Goal: Task Accomplishment & Management: Manage account settings

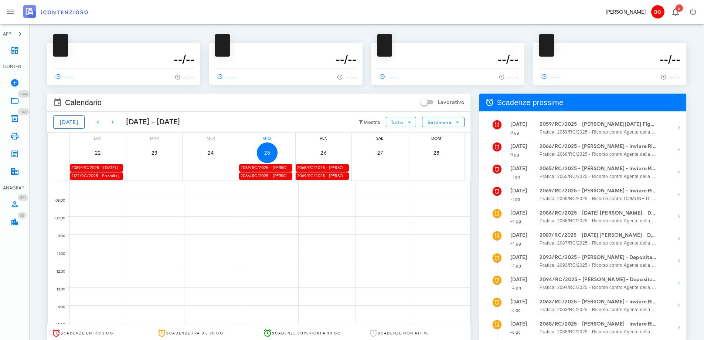
click at [268, 177] on div "2066/RC/2025 - Carmela Vendemmia - Inviare Ricorso" at bounding box center [265, 175] width 53 height 7
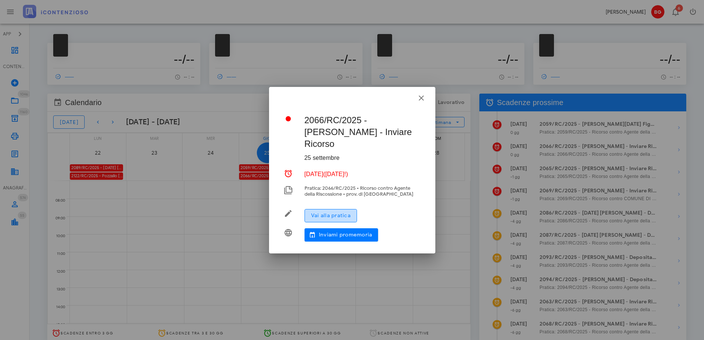
click at [336, 209] on button "Vai alla pratica" at bounding box center [331, 215] width 52 height 13
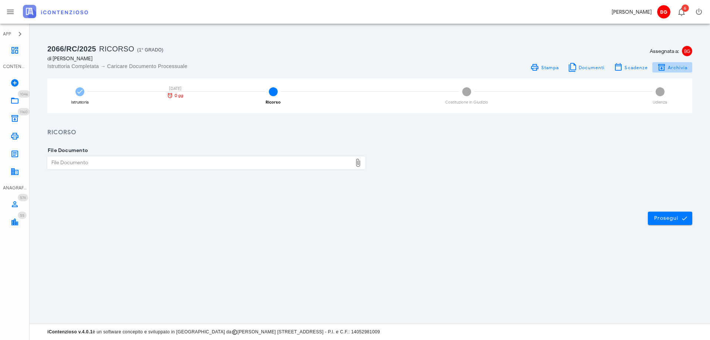
click at [673, 70] on span "Archivia" at bounding box center [672, 67] width 31 height 9
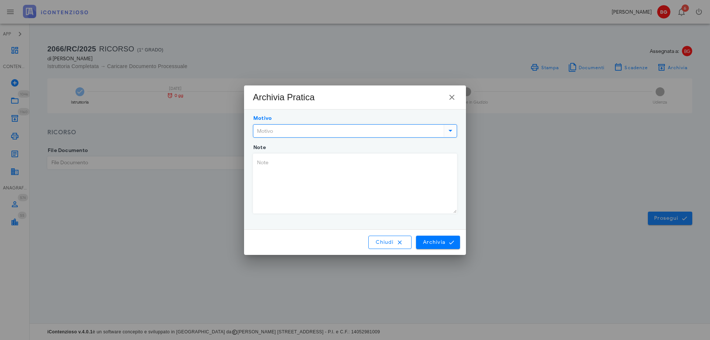
click at [291, 128] on input "Motivo" at bounding box center [347, 131] width 189 height 13
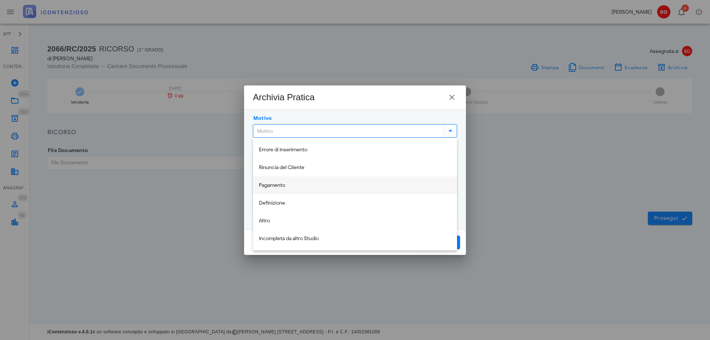
click at [289, 189] on div "Pagamento" at bounding box center [355, 185] width 192 height 15
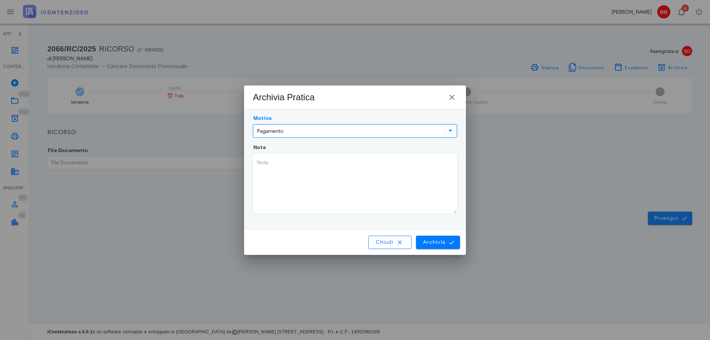
click at [306, 179] on textarea "Note" at bounding box center [354, 183] width 203 height 59
click at [386, 128] on input "Pagamento" at bounding box center [347, 131] width 189 height 13
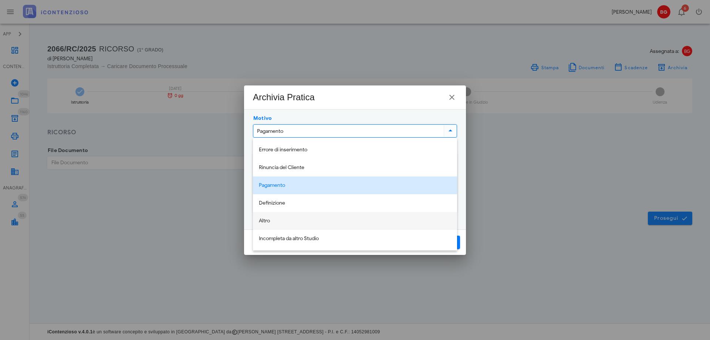
click at [340, 219] on div "Altro" at bounding box center [355, 221] width 192 height 6
type input "Altro"
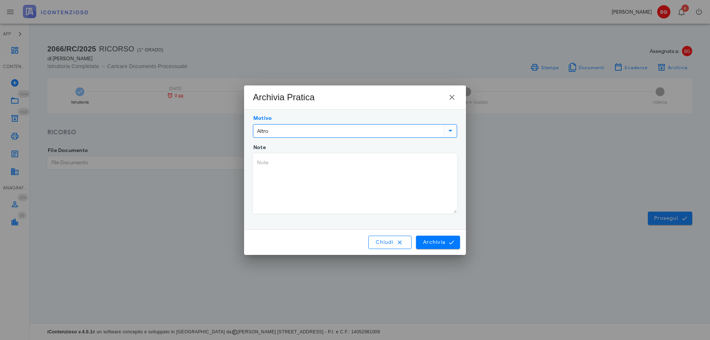
click at [330, 191] on textarea "Note" at bounding box center [354, 183] width 203 height 59
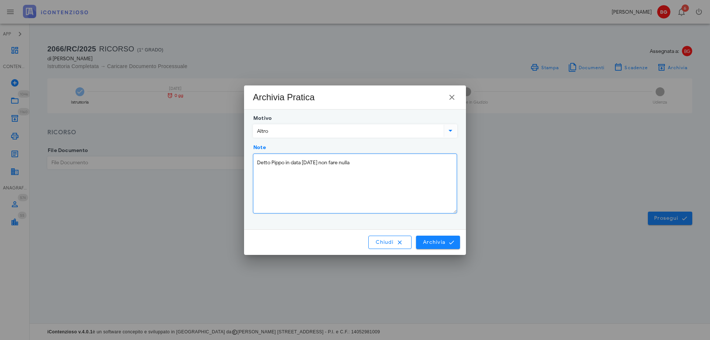
type textarea "Detto Pippo in data 25/09/2025 non fare nulla"
click at [447, 241] on span "Archivia" at bounding box center [438, 242] width 31 height 7
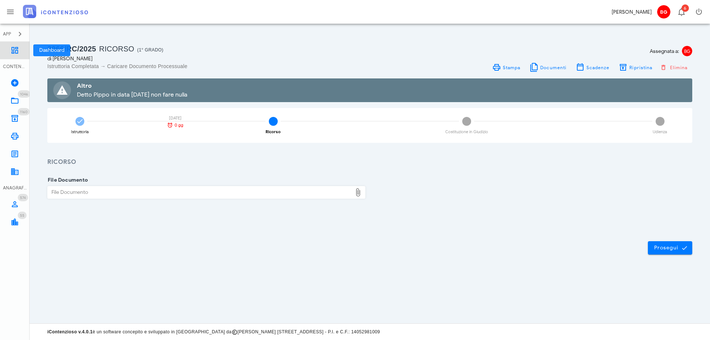
click at [12, 54] on icon at bounding box center [14, 50] width 9 height 9
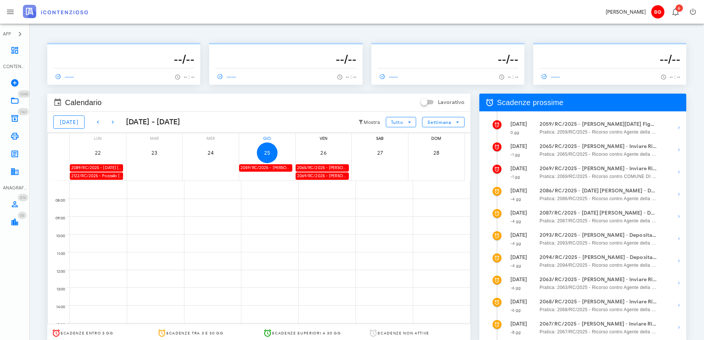
click at [256, 170] on div "2059/RC/2025 - [PERSON_NAME][DATE] Figura - Inviare Ricorso" at bounding box center [265, 167] width 53 height 7
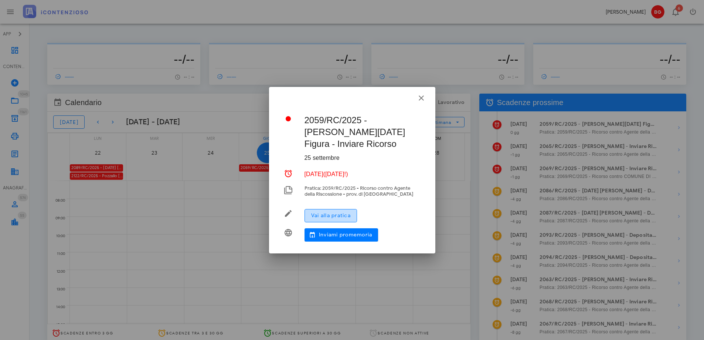
click at [336, 219] on button "Vai alla pratica" at bounding box center [331, 215] width 52 height 13
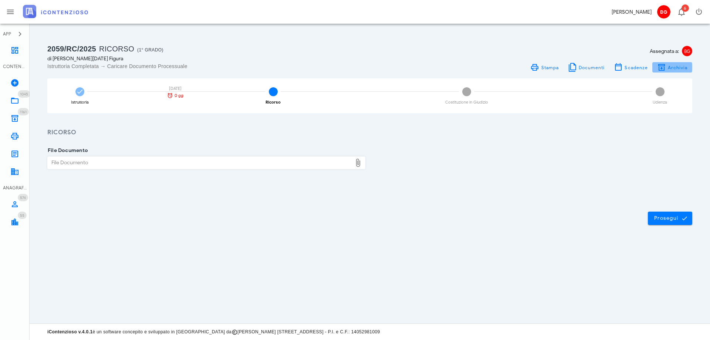
click at [668, 67] on span "Archivia" at bounding box center [677, 68] width 20 height 6
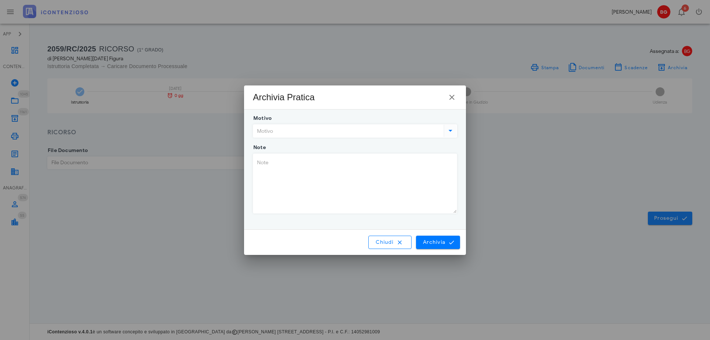
click at [401, 125] on input "Motivo" at bounding box center [347, 131] width 189 height 13
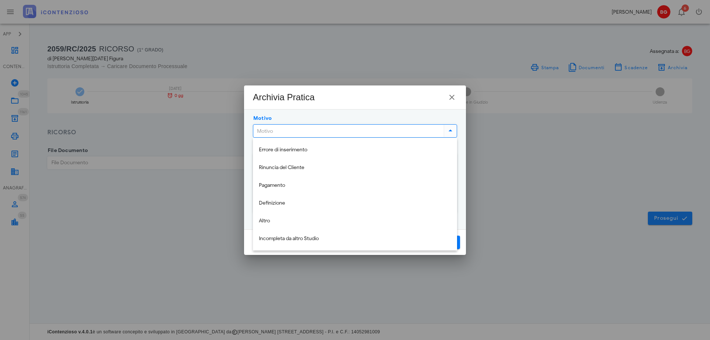
click at [309, 217] on div "Altro" at bounding box center [355, 220] width 192 height 15
type input "Altro"
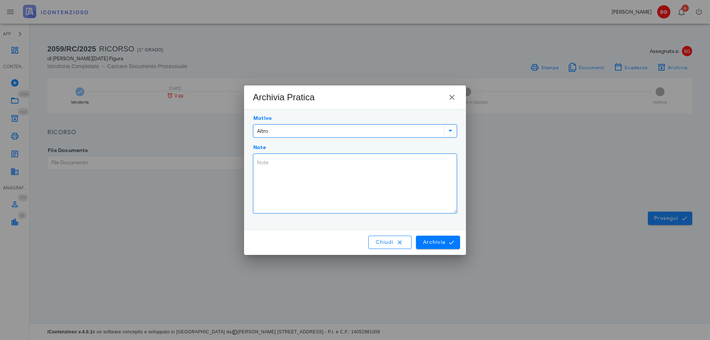
click at [296, 190] on textarea "Note" at bounding box center [354, 183] width 203 height 59
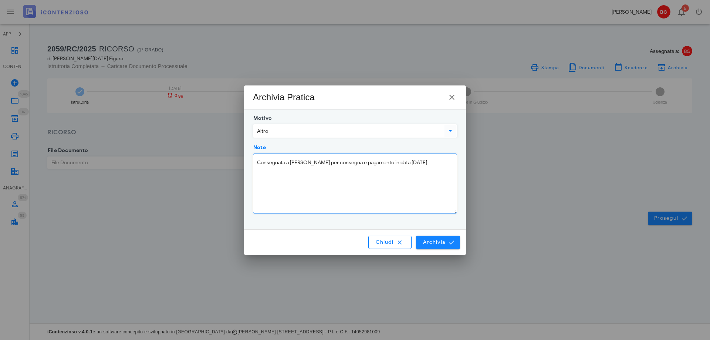
type textarea "Consegnata a Francesca per consegna e pagamento in data 25/09/2025"
click at [441, 242] on span "Archivia" at bounding box center [438, 242] width 31 height 7
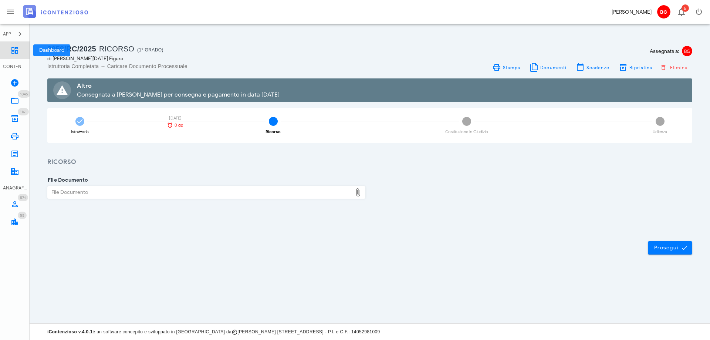
click at [8, 51] on link "Dashboard" at bounding box center [15, 50] width 30 height 18
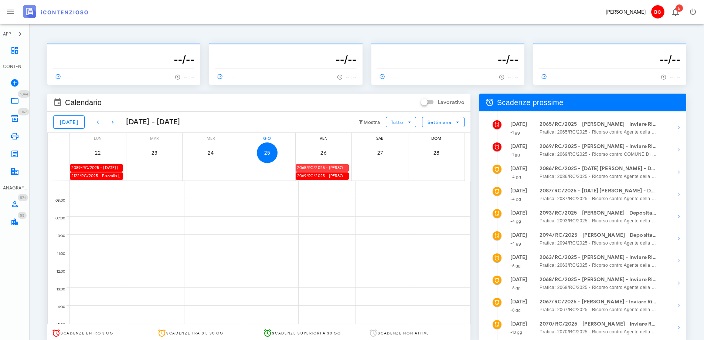
click at [325, 169] on div "2065/RC/2025 - [PERSON_NAME] - Inviare Ricorso" at bounding box center [322, 167] width 53 height 7
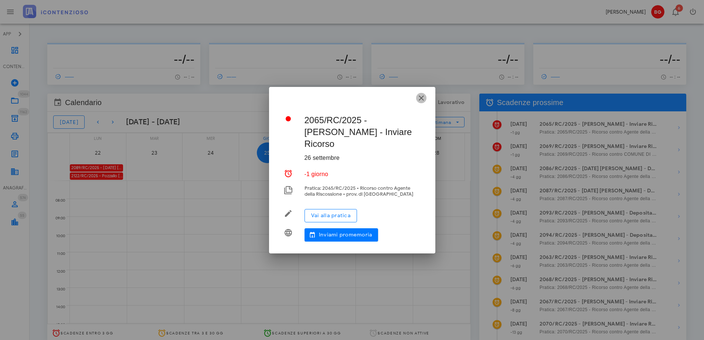
click at [424, 102] on icon "button" at bounding box center [421, 98] width 9 height 9
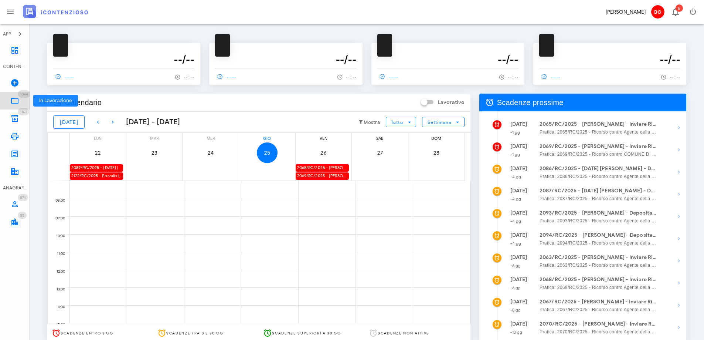
click at [18, 101] on icon at bounding box center [14, 100] width 9 height 9
